Goal: Task Accomplishment & Management: Complete application form

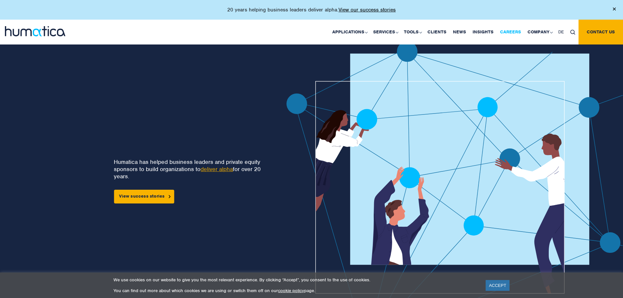
click at [517, 33] on link "Careers" at bounding box center [509, 32] width 27 height 25
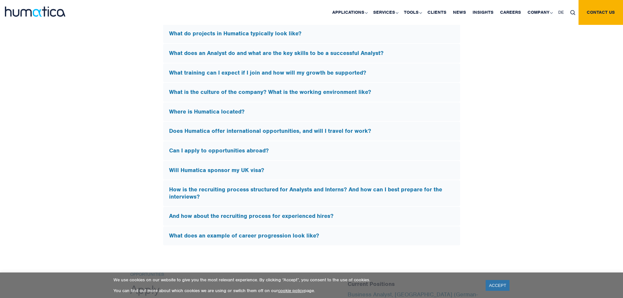
scroll to position [2137, 0]
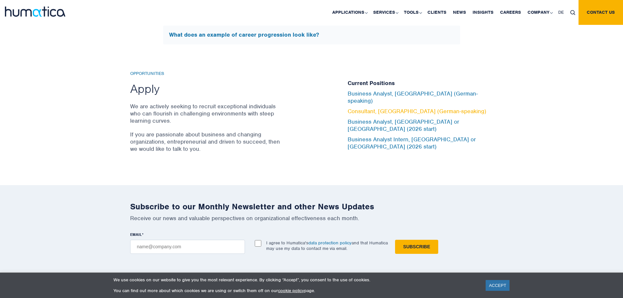
click at [409, 112] on link "Consultant, Munich (German-speaking)" at bounding box center [416, 111] width 139 height 7
